Goal: Information Seeking & Learning: Learn about a topic

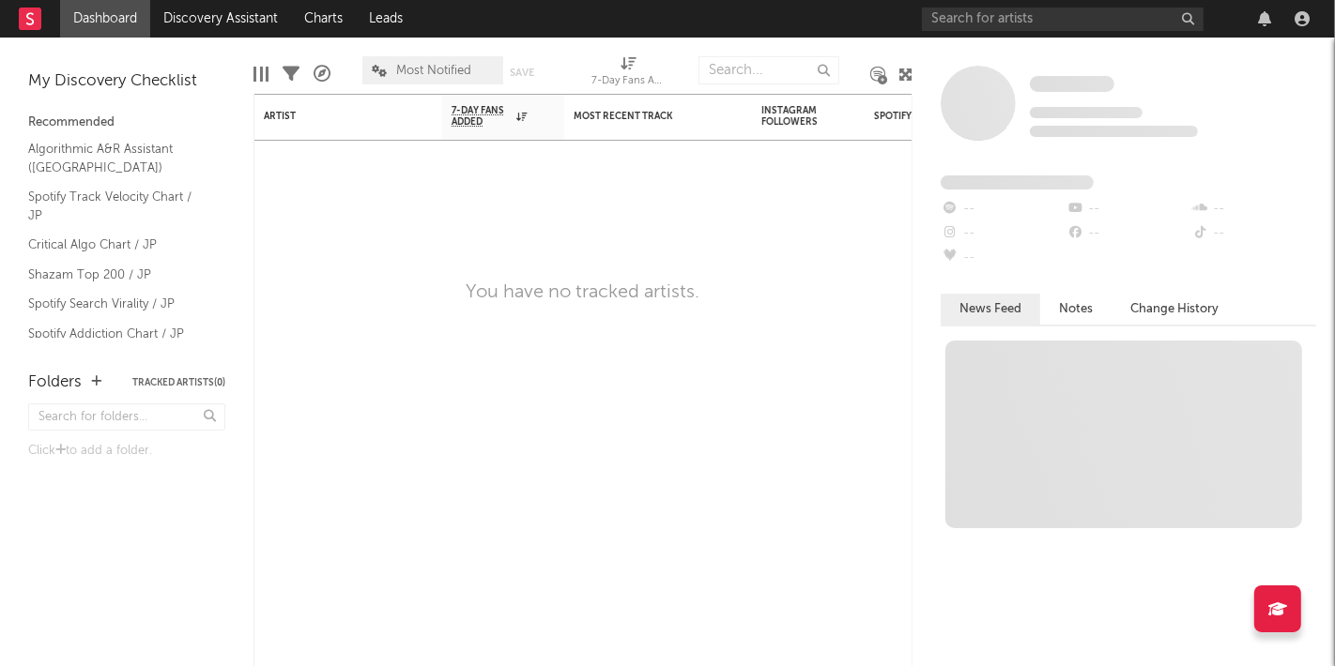
click at [1018, 33] on div at bounding box center [1119, 19] width 394 height 38
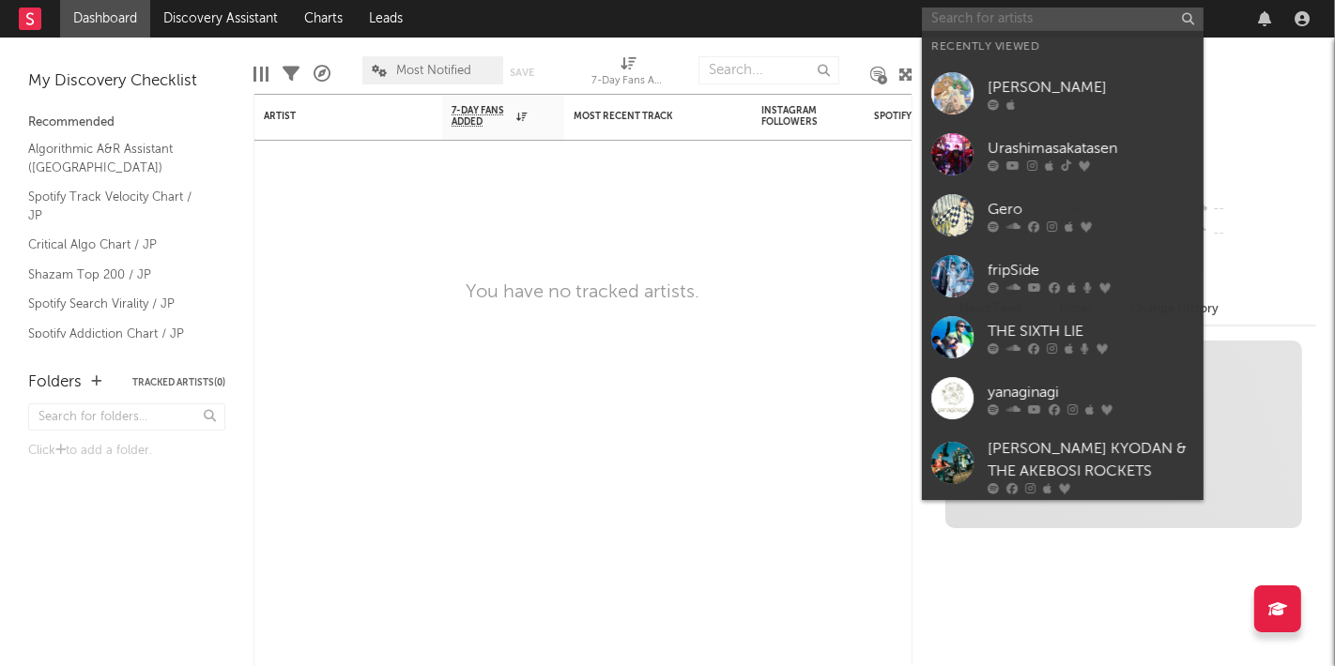
click at [1006, 25] on input "text" at bounding box center [1063, 19] width 282 height 23
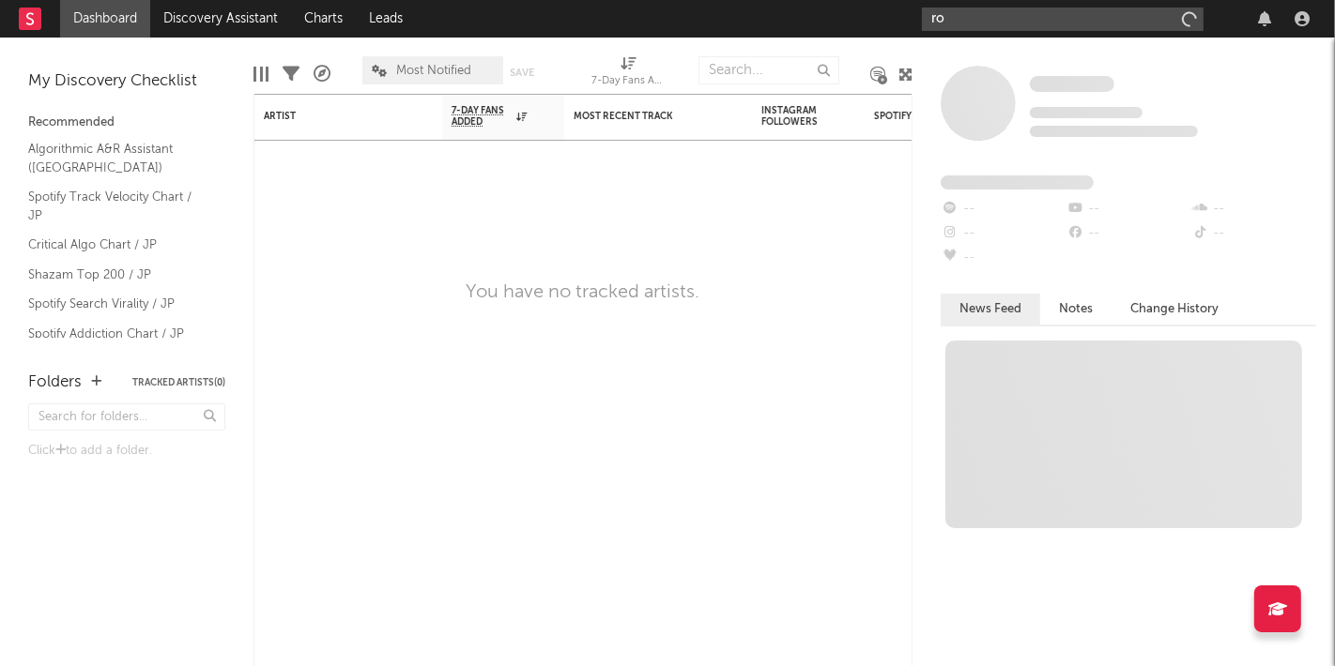
type input "r"
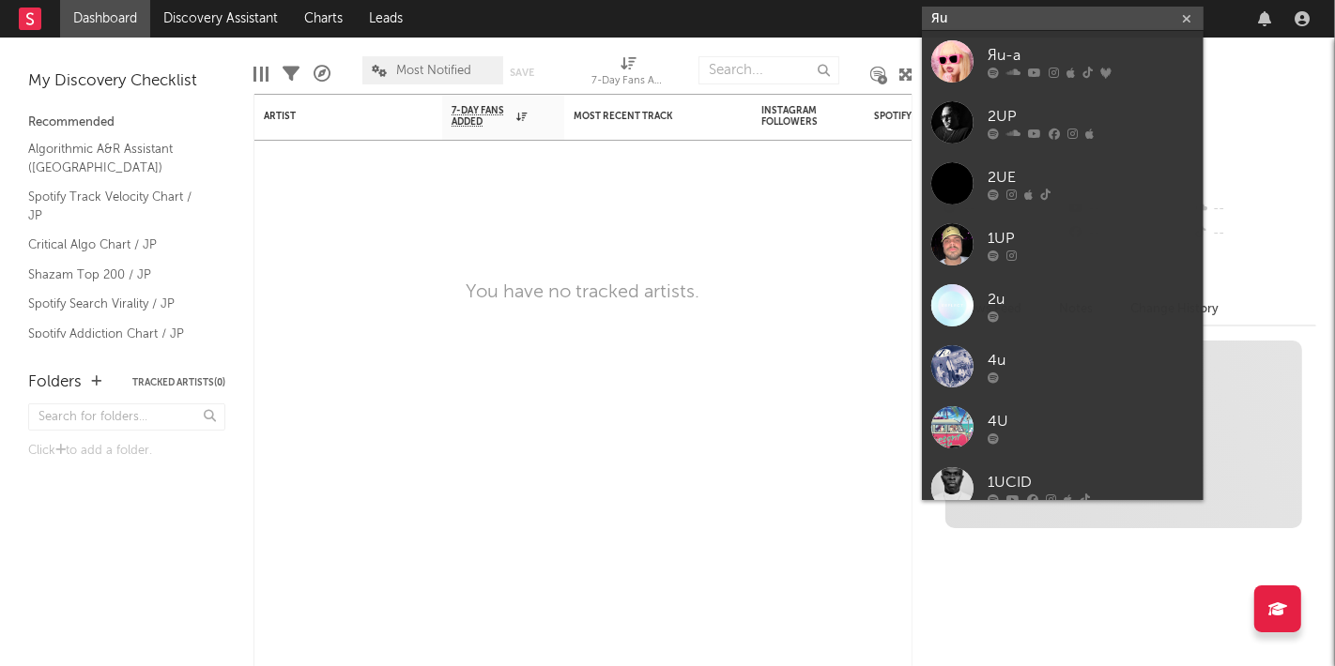
type input "Яu"
click at [972, 47] on div at bounding box center [952, 61] width 42 height 42
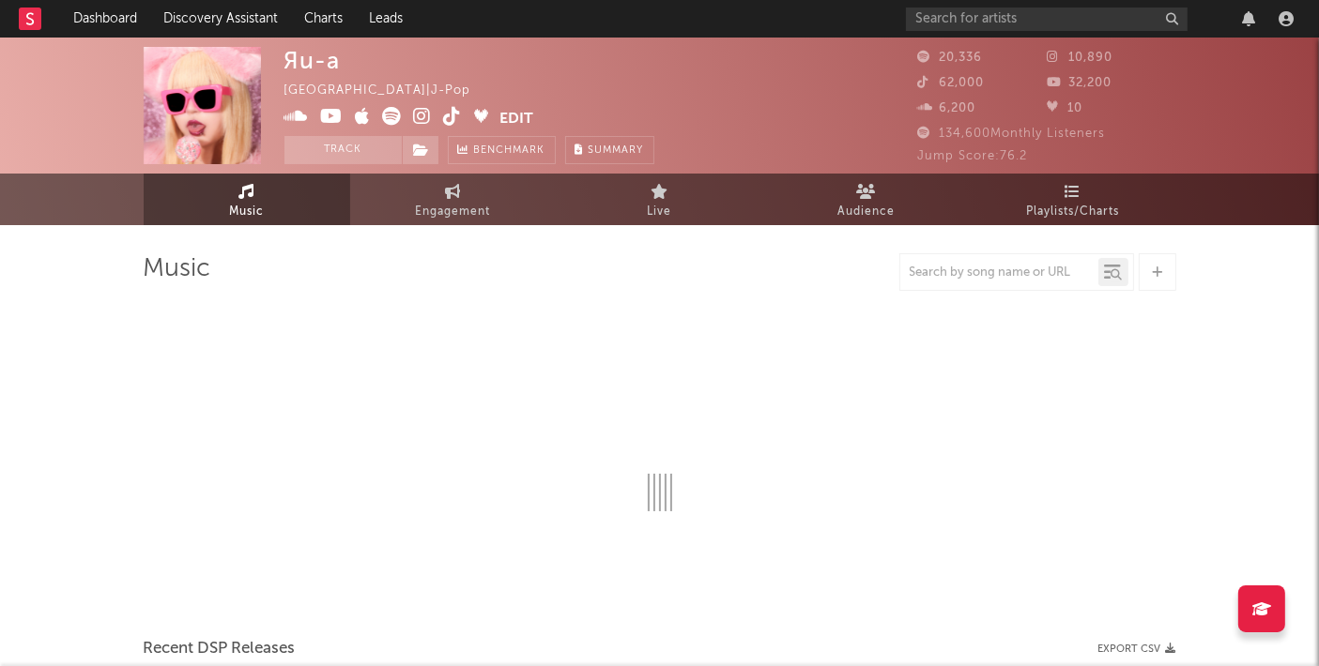
select select "6m"
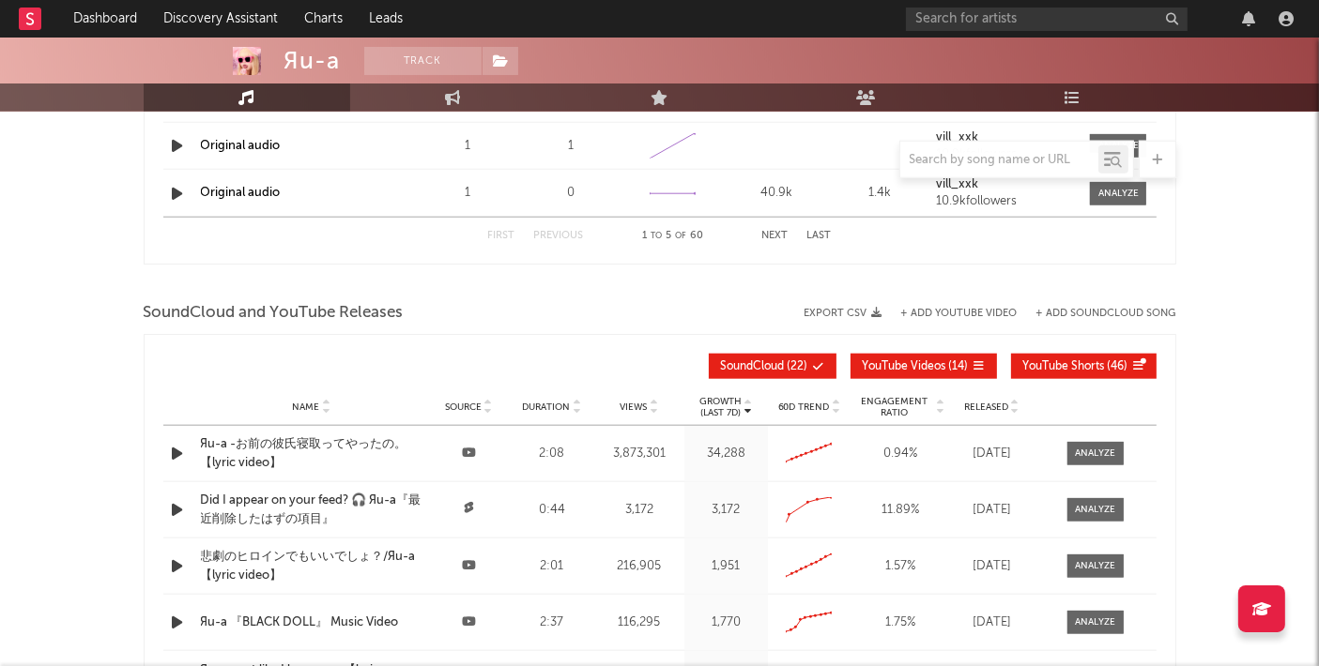
scroll to position [2202, 0]
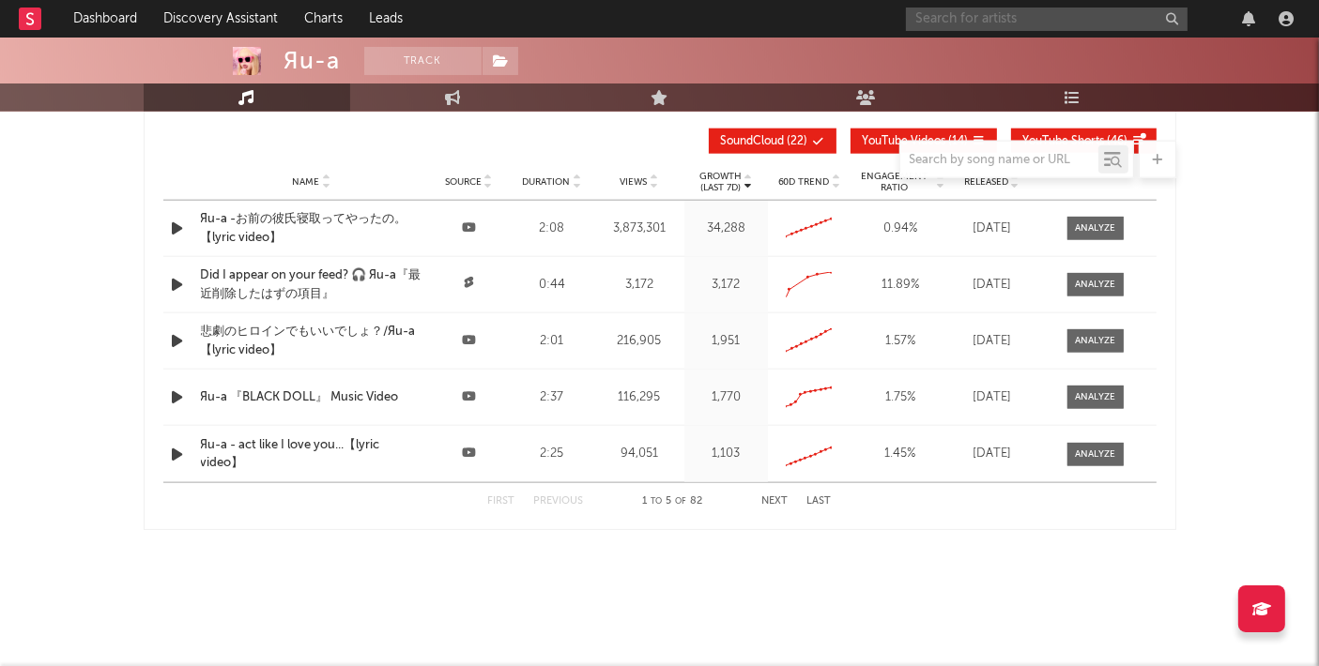
click at [997, 18] on input "text" at bounding box center [1047, 19] width 282 height 23
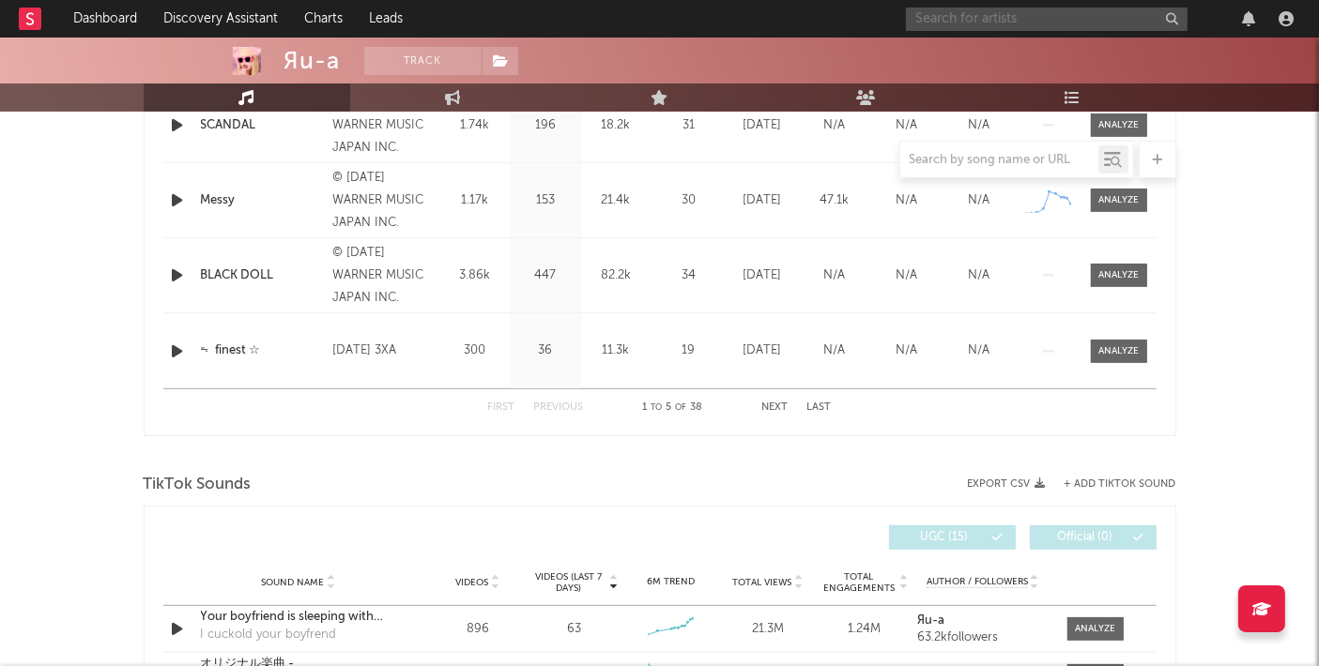
scroll to position [0, 0]
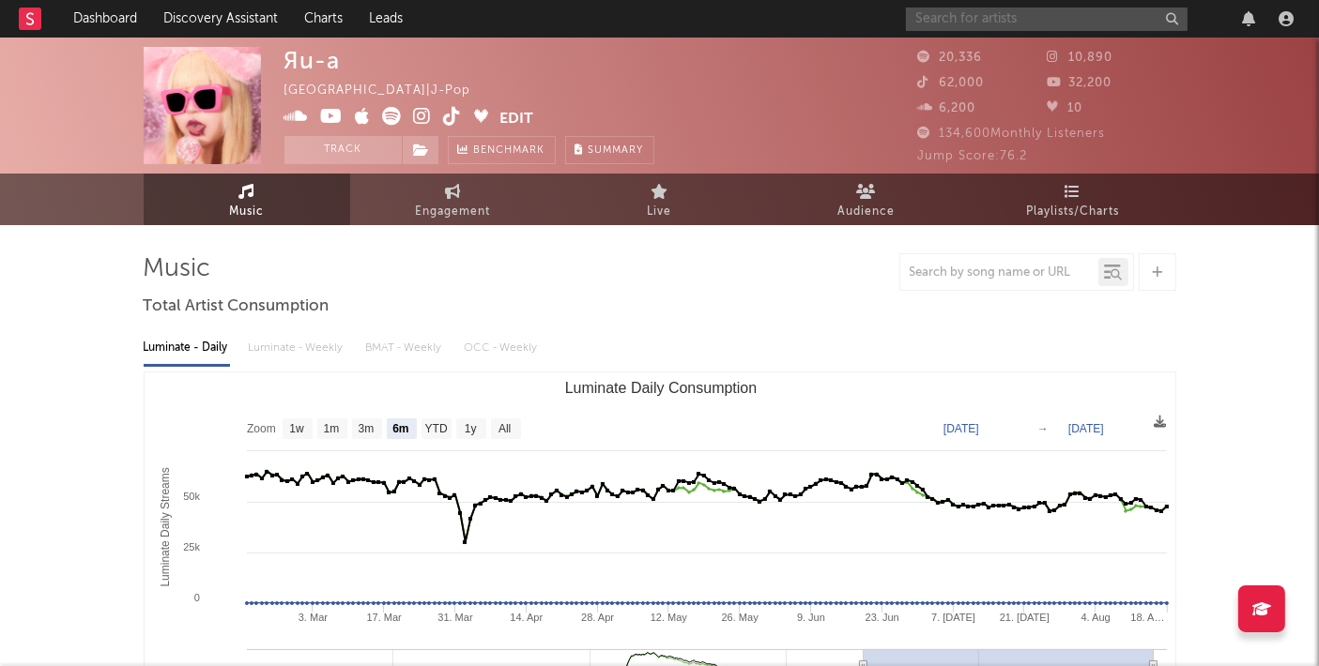
click at [1016, 14] on input "text" at bounding box center [1047, 19] width 282 height 23
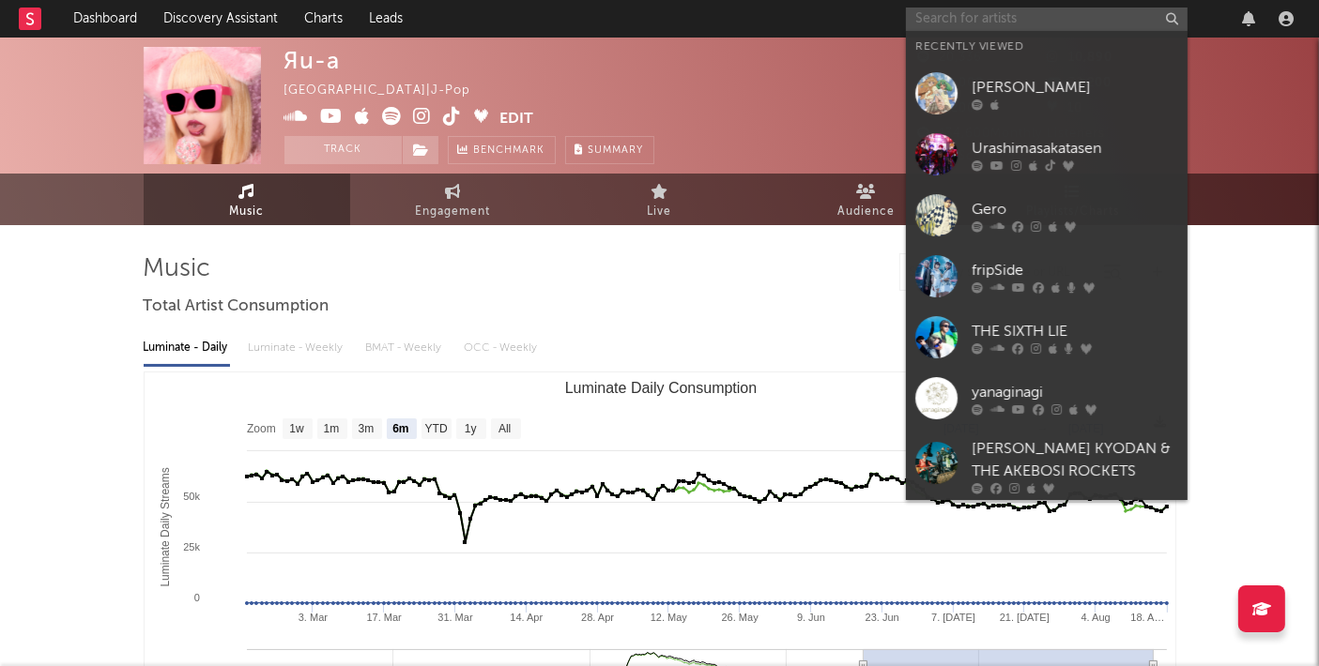
click at [1018, 14] on input "text" at bounding box center [1047, 19] width 282 height 23
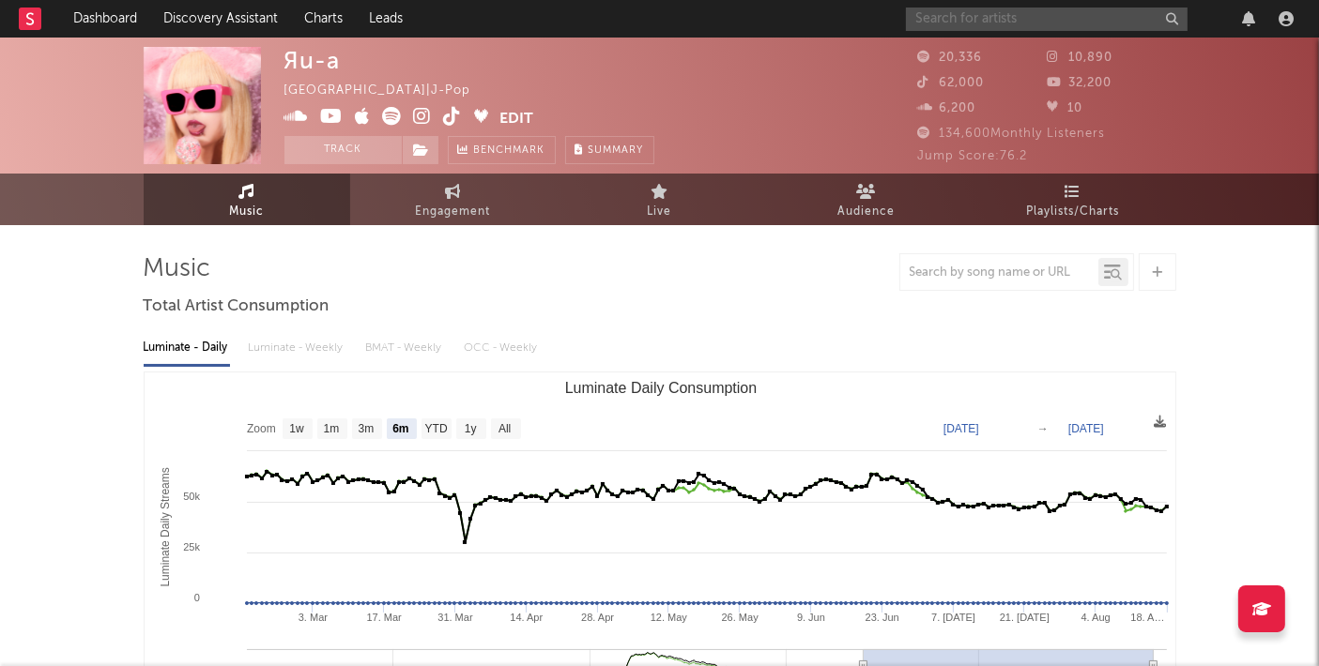
click at [965, 17] on input "text" at bounding box center [1047, 19] width 282 height 23
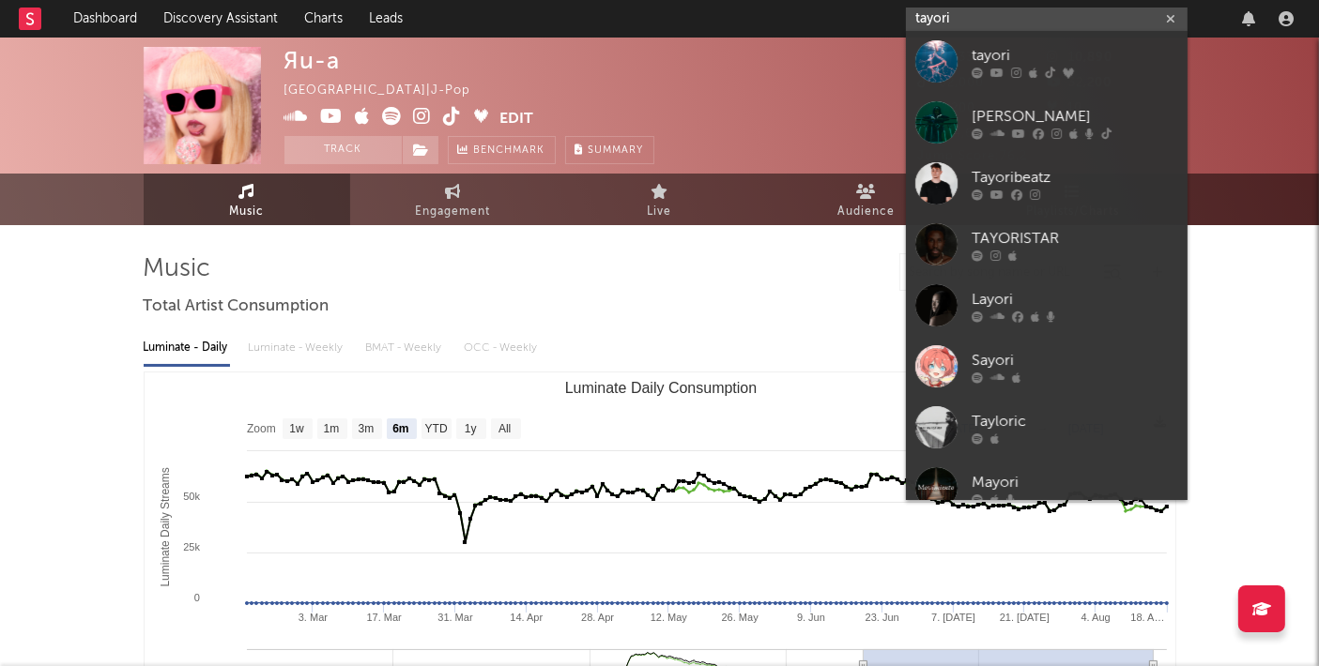
type input "tayori"
click at [922, 44] on div at bounding box center [936, 61] width 42 height 42
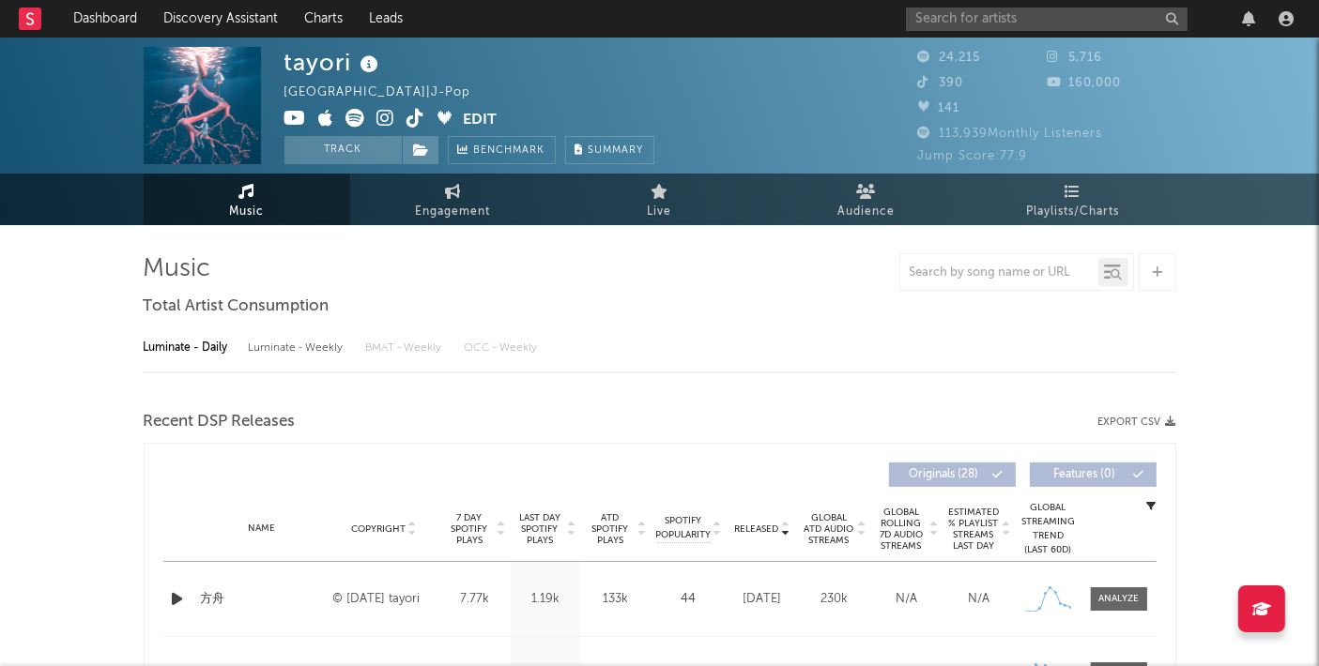
select select "6m"
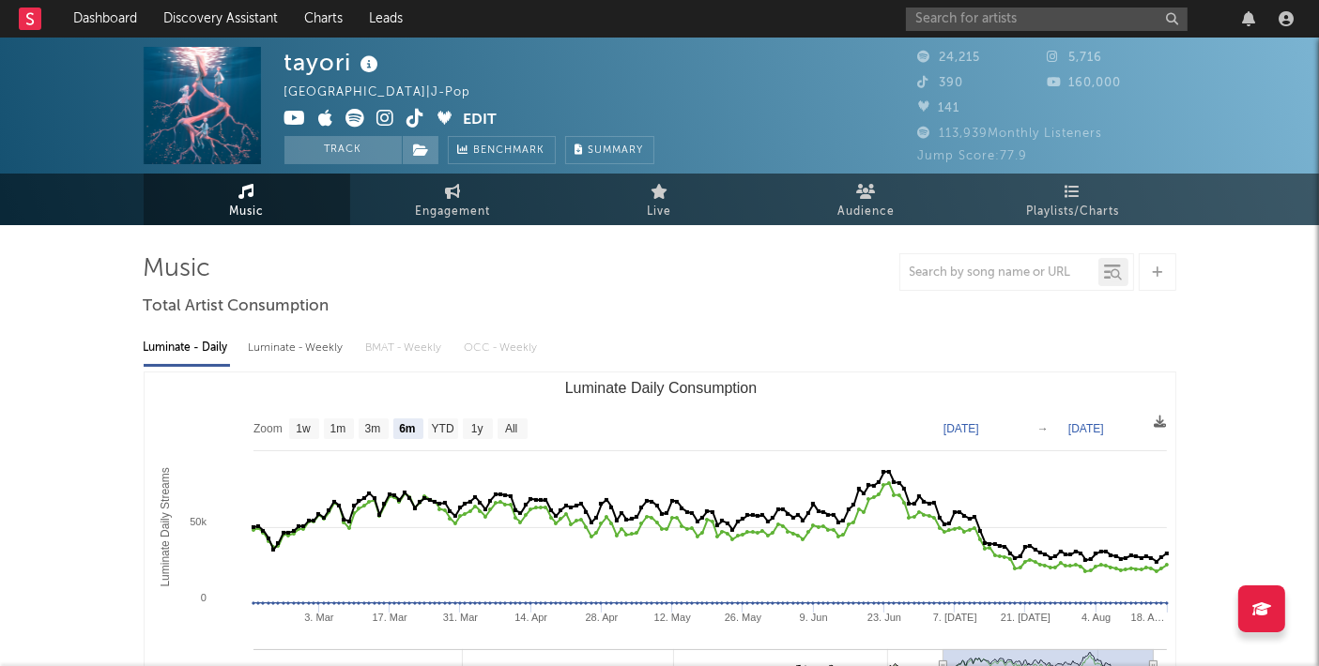
click at [377, 116] on icon at bounding box center [386, 118] width 18 height 19
click at [952, 77] on span "390" at bounding box center [941, 83] width 46 height 12
click at [407, 111] on link at bounding box center [416, 120] width 18 height 19
